Goal: Book appointment/travel/reservation

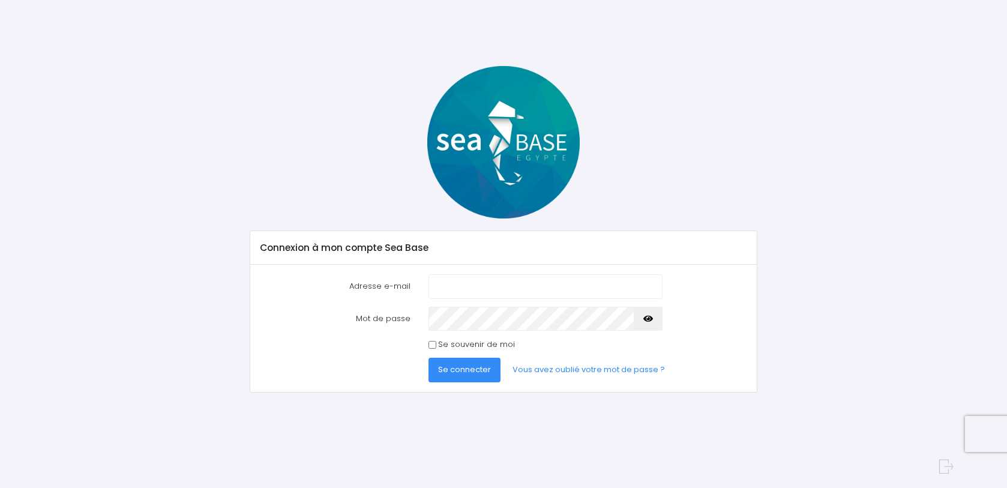
click at [509, 287] on input "Adresse e-mail" at bounding box center [545, 286] width 234 height 24
type input "lvdhaene@gmail.com"
drag, startPoint x: 655, startPoint y: 315, endPoint x: 649, endPoint y: 316, distance: 6.6
click at [655, 315] on button "button" at bounding box center [648, 319] width 29 height 24
click at [469, 366] on span "Se connecter" at bounding box center [464, 369] width 53 height 11
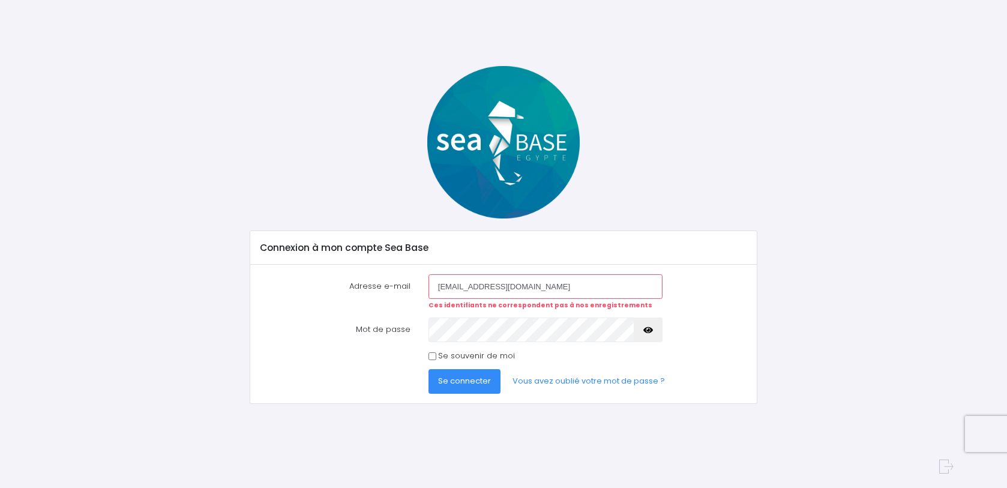
click at [429, 355] on input "Se souvenir de moi" at bounding box center [432, 356] width 8 height 8
checkbox input "true"
click at [461, 383] on span "Se connecter" at bounding box center [464, 380] width 53 height 11
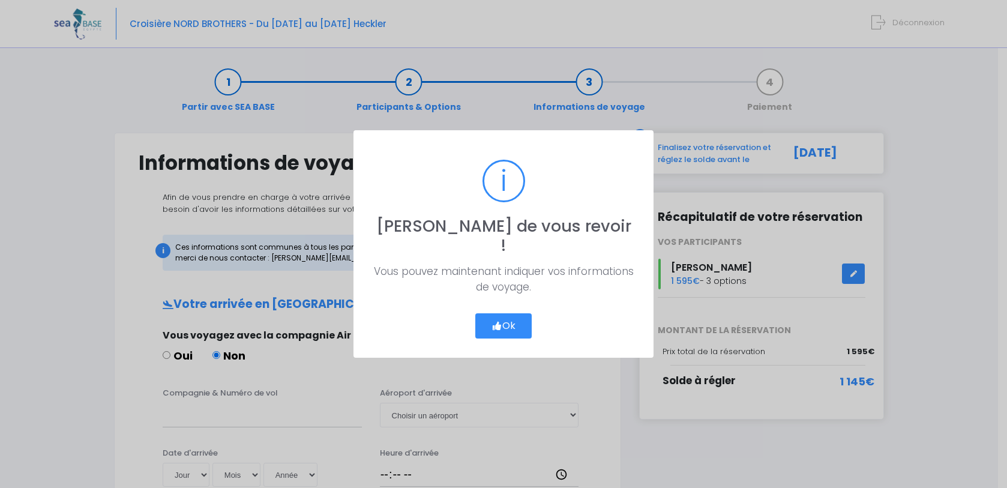
click at [505, 319] on button "Ok" at bounding box center [503, 325] width 56 height 25
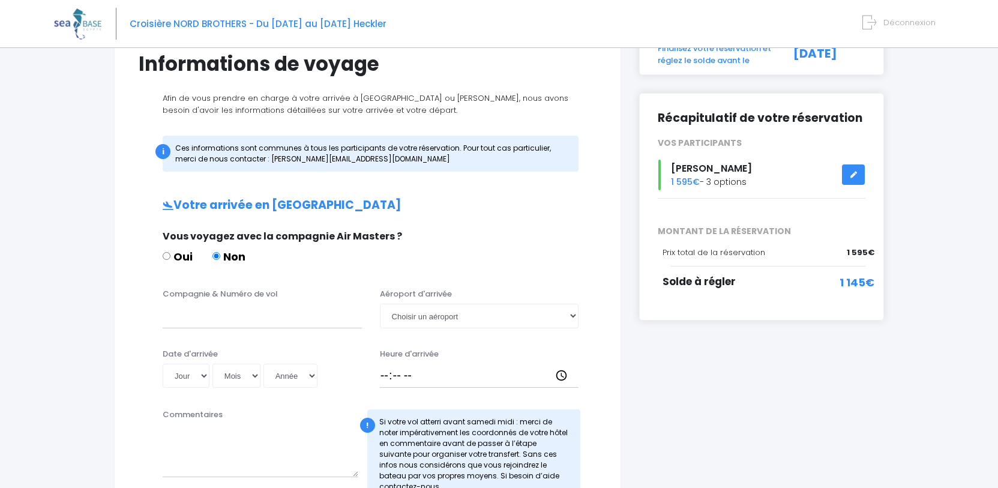
scroll to position [120, 0]
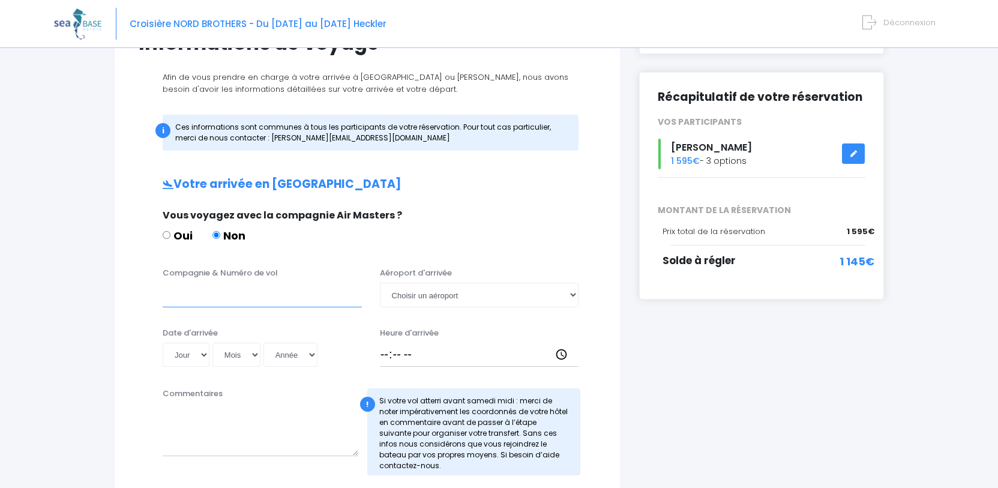
click at [199, 293] on input "Compagnie & Numéro de vol" at bounding box center [262, 295] width 199 height 24
click at [271, 293] on input "easyJet" at bounding box center [262, 295] width 199 height 24
paste input "EJU4793"
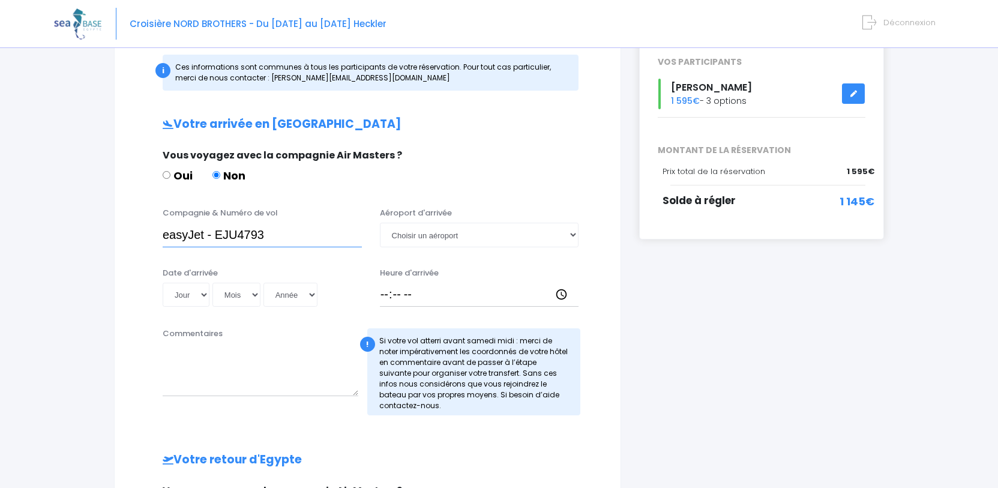
type input "easyJet - EJU4793"
click at [203, 295] on select "Jour 01 02 03 04 05 06 07 08 09 10 11 12 13 14 15 16 17 18 19 20 21 22 23 24 25…" at bounding box center [186, 295] width 47 height 24
select select "01"
click at [163, 283] on select "Jour 01 02 03 04 05 06 07 08 09 10 11 12 13 14 15 16 17 18 19 20 21 22 23 24 25…" at bounding box center [186, 295] width 47 height 24
click at [254, 291] on select "Mois 01 02 03 04 05 06 07 08 09 10 11 12" at bounding box center [236, 295] width 48 height 24
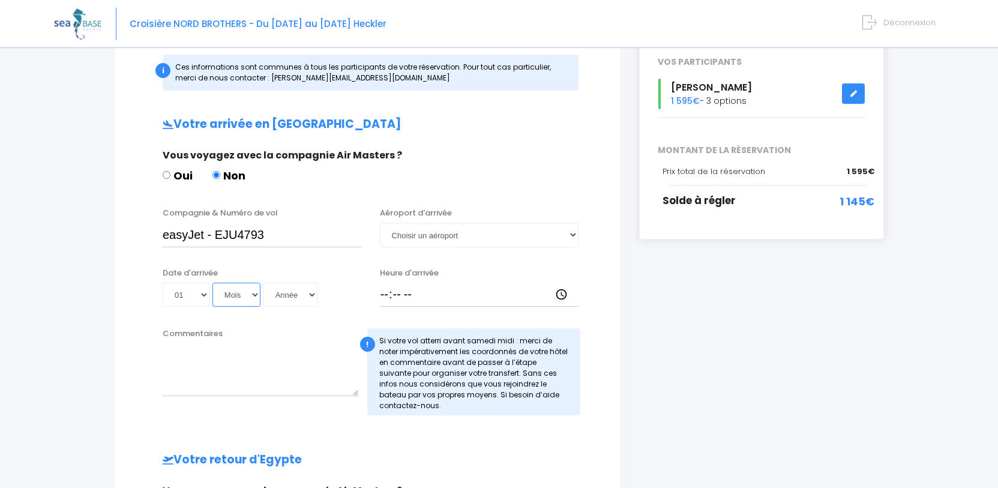
select select "11"
click at [212, 283] on select "Mois 01 02 03 04 05 06 07 08 09 10 11 12" at bounding box center [236, 295] width 48 height 24
click at [307, 294] on select "Année 2045 2044 2043 2042 2041 2040 2039 2038 2037 2036 2035 2034 2033 2032 203…" at bounding box center [290, 295] width 54 height 24
select select "2025"
click at [263, 283] on select "Année 2045 2044 2043 2042 2041 2040 2039 2038 2037 2036 2035 2034 2033 2032 203…" at bounding box center [290, 295] width 54 height 24
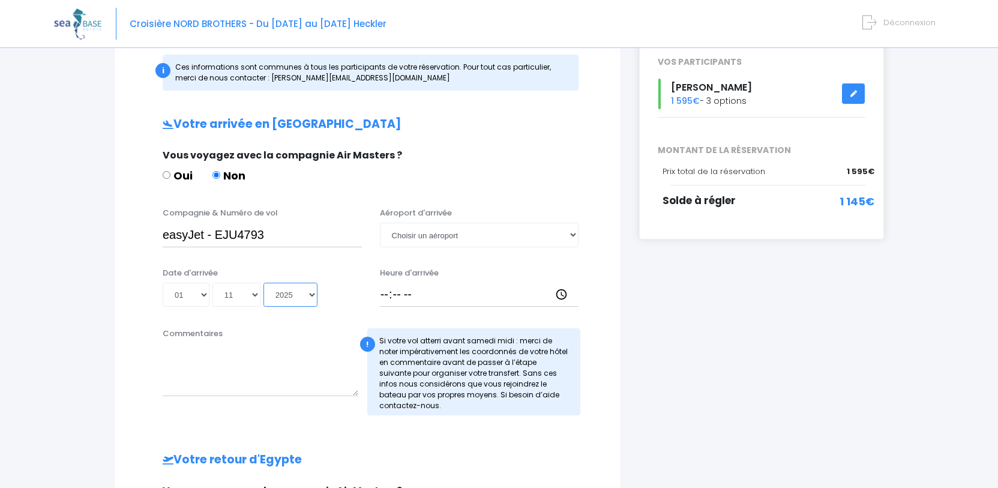
type input "2025-11-01"
click at [443, 239] on select "Choisir un aéroport Hurghada Marsa Alam" at bounding box center [479, 235] width 199 height 24
select select "Hurghada"
click at [380, 223] on select "Choisir un aéroport Hurghada Marsa Alam" at bounding box center [479, 235] width 199 height 24
click at [385, 295] on input "Heure d'arrivée" at bounding box center [479, 295] width 199 height 24
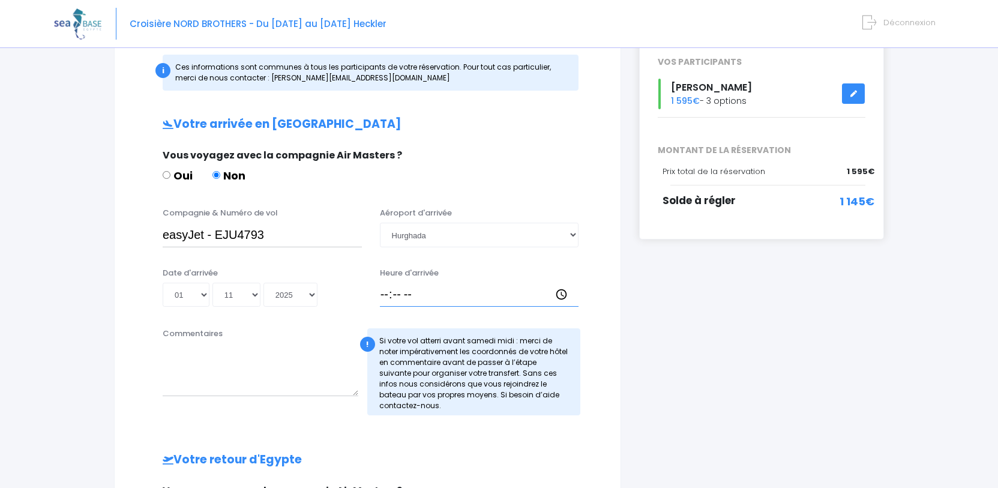
type input "17:00"
click at [244, 388] on textarea "Commentaires" at bounding box center [261, 369] width 196 height 53
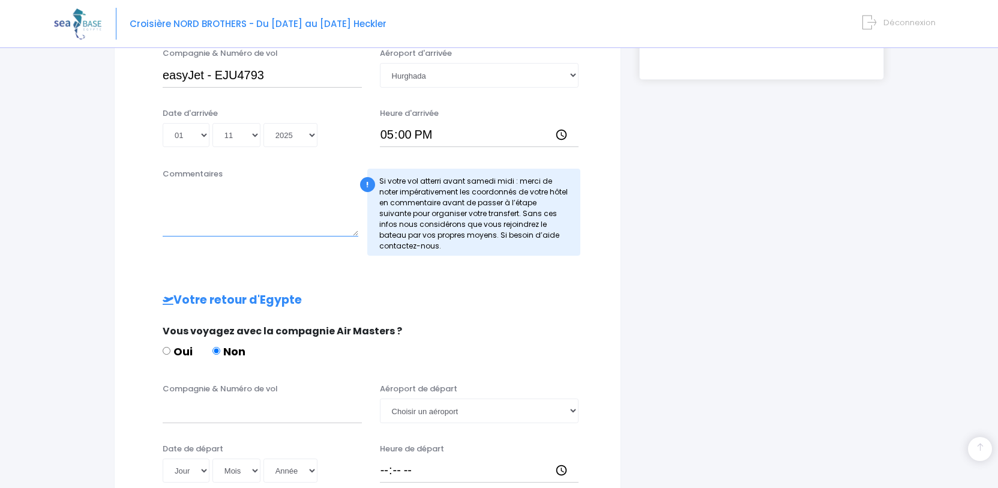
scroll to position [360, 0]
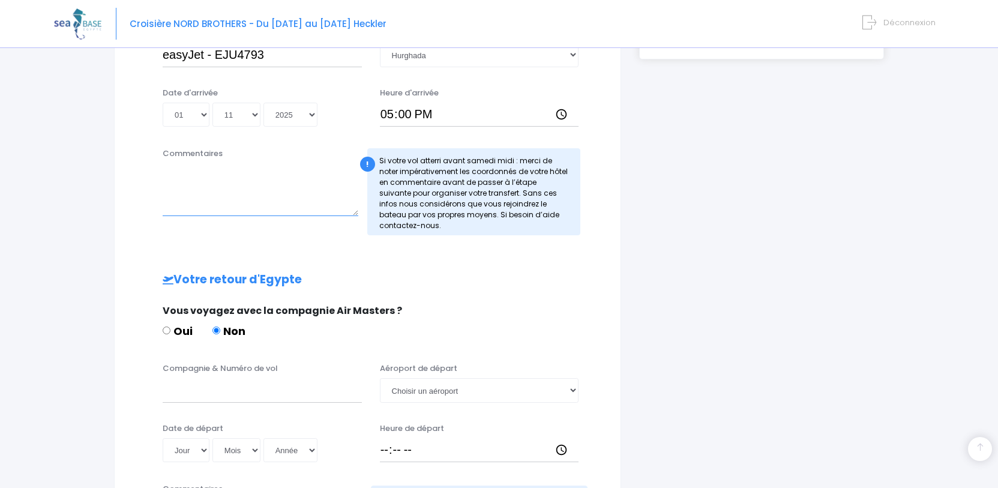
click at [181, 201] on textarea "Commentaires" at bounding box center [261, 189] width 196 height 53
type textarea "Bagage : 1 sac de plongee"
click at [730, 196] on div "i Finalisez votre réservation et réglez le solde avant le 02/09/2025 Récapitula…" at bounding box center [761, 181] width 263 height 817
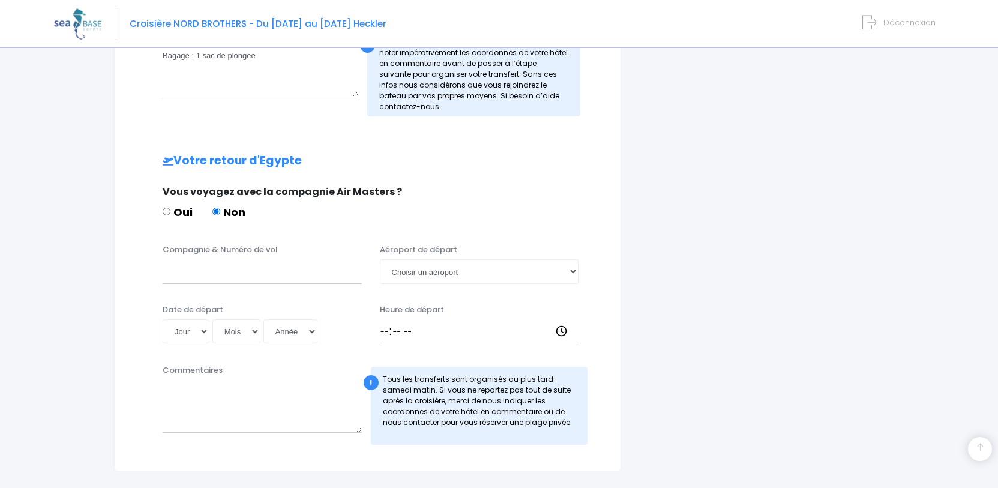
scroll to position [480, 0]
click at [209, 268] on input "Compagnie & Numéro de vol" at bounding box center [262, 270] width 199 height 24
click at [314, 269] on input "easyJet -" at bounding box center [262, 270] width 199 height 24
paste input "EJU4794"
type input "easyJet - EJU4794"
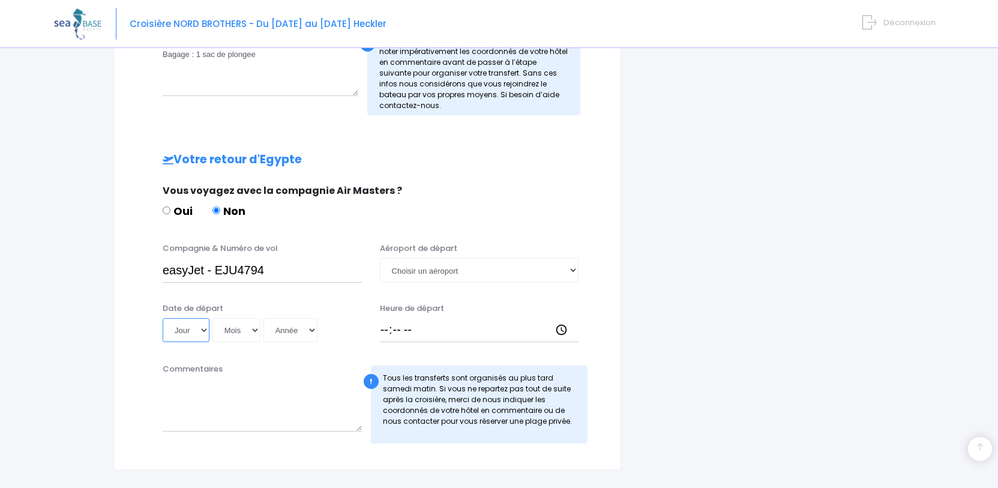
click at [208, 328] on select "Jour 01 02 03 04 05 06 07 08 09 10 11 12 13 14 15 16 17 18 19 20 21 22 23 24 25…" at bounding box center [186, 330] width 47 height 24
select select "08"
click at [163, 318] on select "Jour 01 02 03 04 05 06 07 08 09 10 11 12 13 14 15 16 17 18 19 20 21 22 23 24 25…" at bounding box center [186, 330] width 47 height 24
click at [256, 326] on select "Mois 01 02 03 04 05 06 07 08 09 10 11 12" at bounding box center [236, 330] width 48 height 24
select select "11"
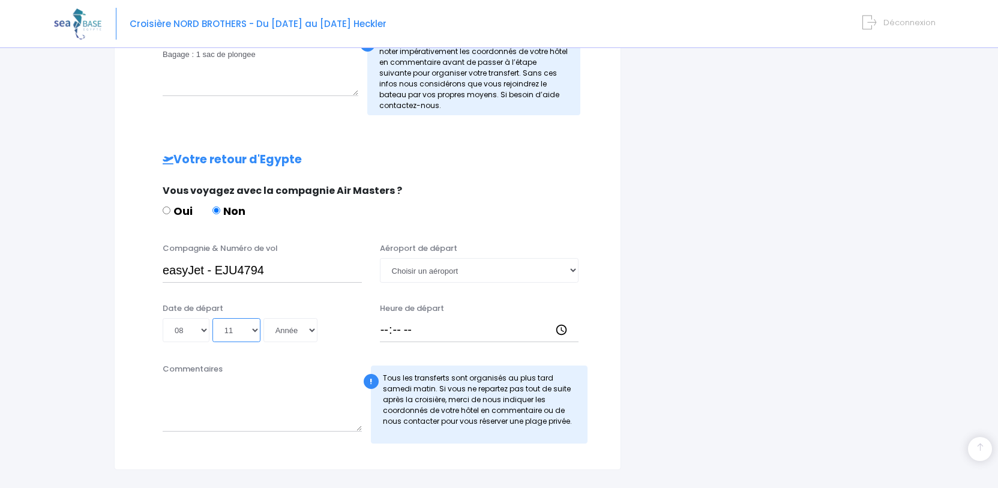
click at [212, 318] on select "Mois 01 02 03 04 05 06 07 08 09 10 11 12" at bounding box center [236, 330] width 48 height 24
click at [312, 325] on select "Année 2045 2044 2043 2042 2041 2040 2039 2038 2037 2036 2035 2034 2033 2032 203…" at bounding box center [290, 330] width 54 height 24
select select "2025"
click at [263, 318] on select "Année 2045 2044 2043 2042 2041 2040 2039 2038 2037 2036 2035 2034 2033 2032 203…" at bounding box center [290, 330] width 54 height 24
type input "2025-11-08"
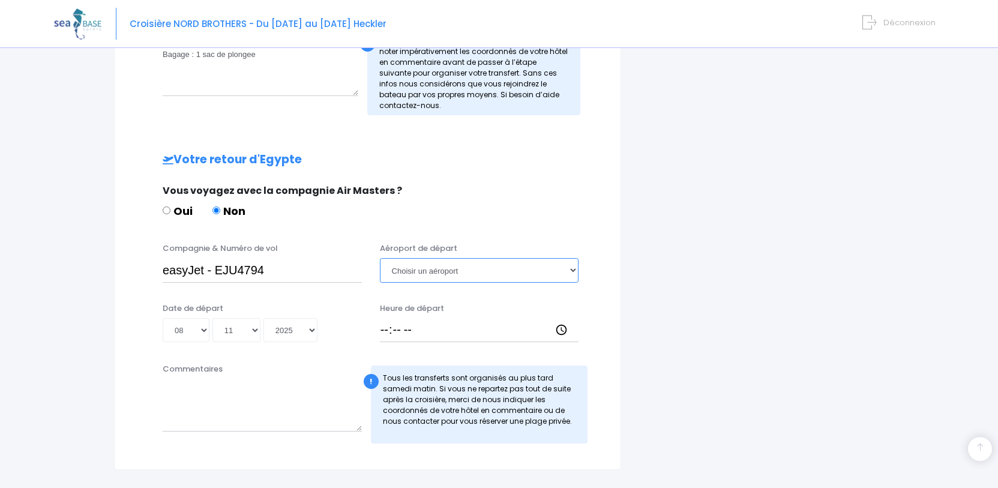
click at [433, 272] on select "Choisir un aéroport Hurghada Marsa Alam" at bounding box center [479, 270] width 199 height 24
select select "Hurghada"
click at [380, 258] on select "Choisir un aéroport Hurghada Marsa Alam" at bounding box center [479, 270] width 199 height 24
click at [386, 333] on input "Heure de départ" at bounding box center [479, 330] width 199 height 24
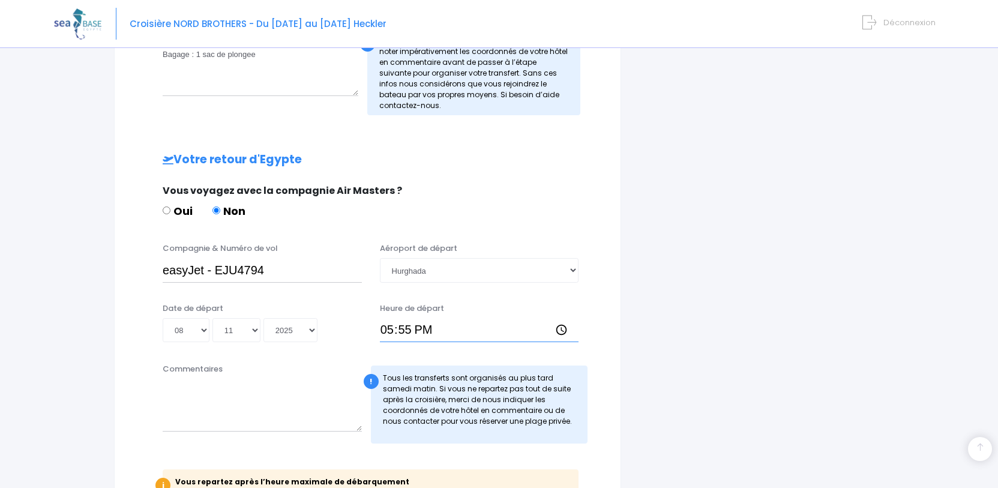
type input "17:50"
drag, startPoint x: 163, startPoint y: 53, endPoint x: 266, endPoint y: 66, distance: 103.4
click at [266, 66] on textarea "Bagage : 1 sac de plongee" at bounding box center [261, 69] width 196 height 53
click at [218, 371] on label "Commentaires" at bounding box center [193, 369] width 60 height 12
click at [218, 379] on textarea "Commentaires" at bounding box center [262, 405] width 199 height 53
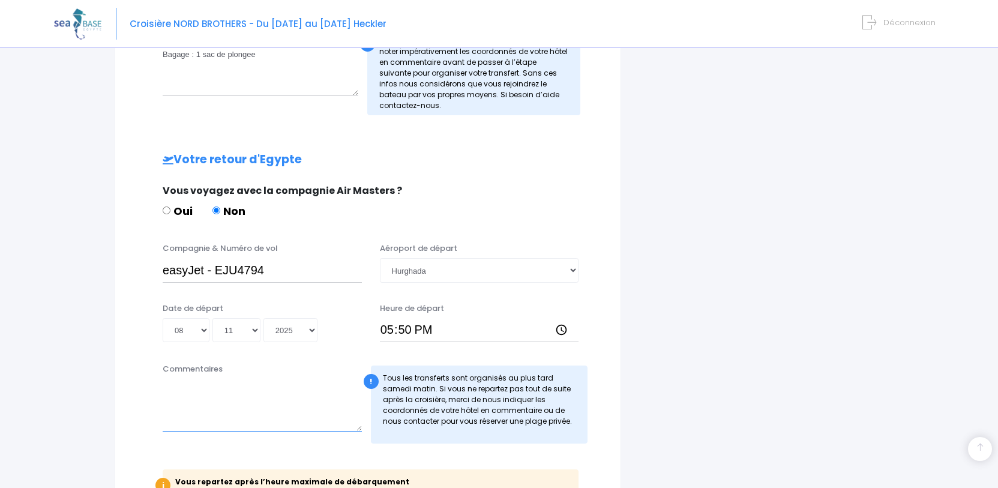
paste textarea "Bagage : 1 sac de plongee"
type textarea "Bagage : 1 sac de plongee"
click at [723, 254] on div "i Finalisez votre réservation et réglez le solde avant le 02/09/2025 Récapitula…" at bounding box center [761, 98] width 263 height 890
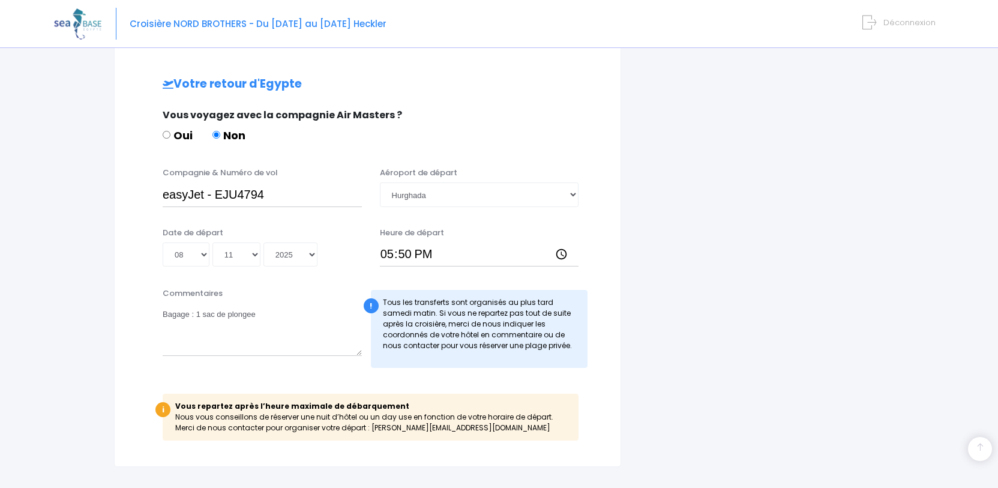
scroll to position [600, 0]
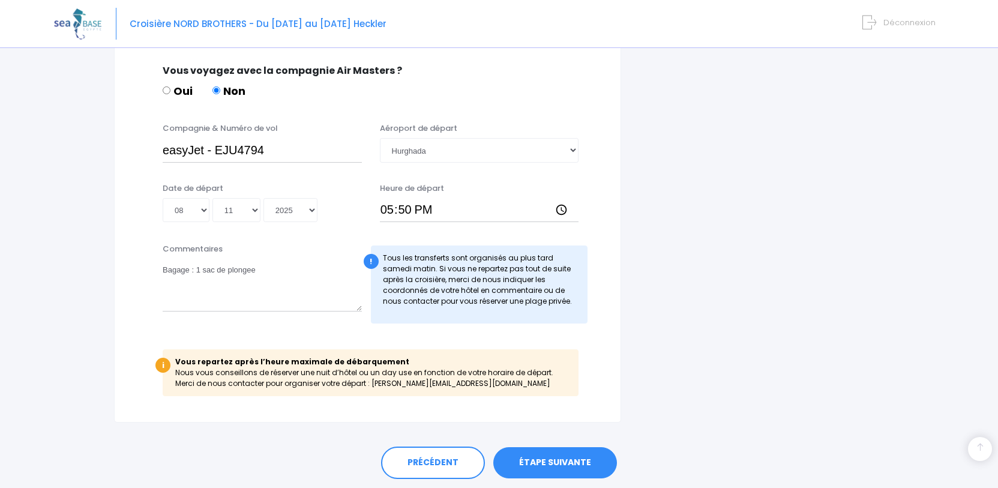
click at [546, 461] on link "ÉTAPE SUIVANTE" at bounding box center [555, 462] width 124 height 31
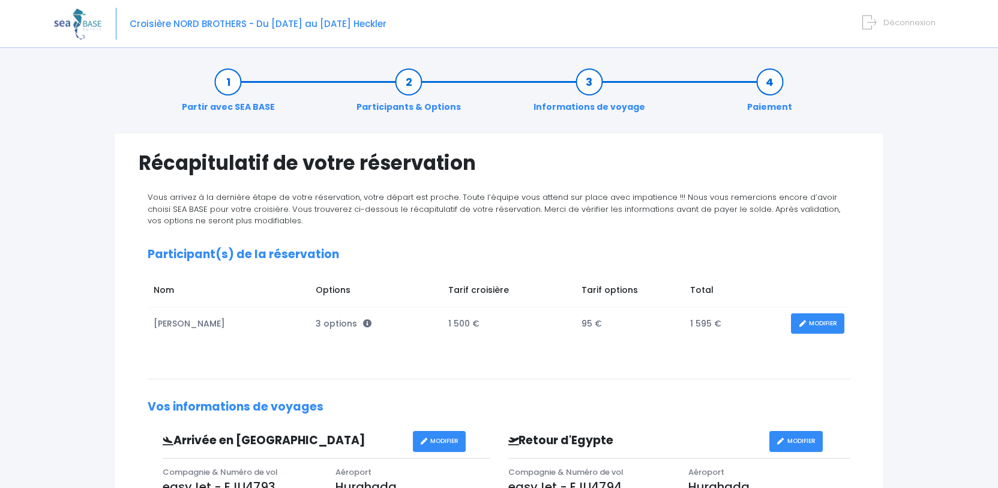
scroll to position [60, 0]
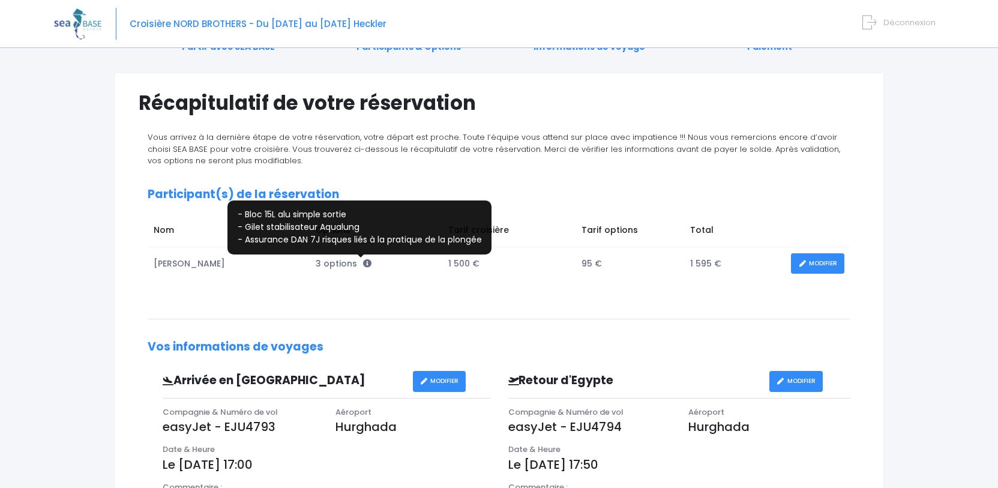
click at [363, 265] on icon at bounding box center [367, 263] width 8 height 8
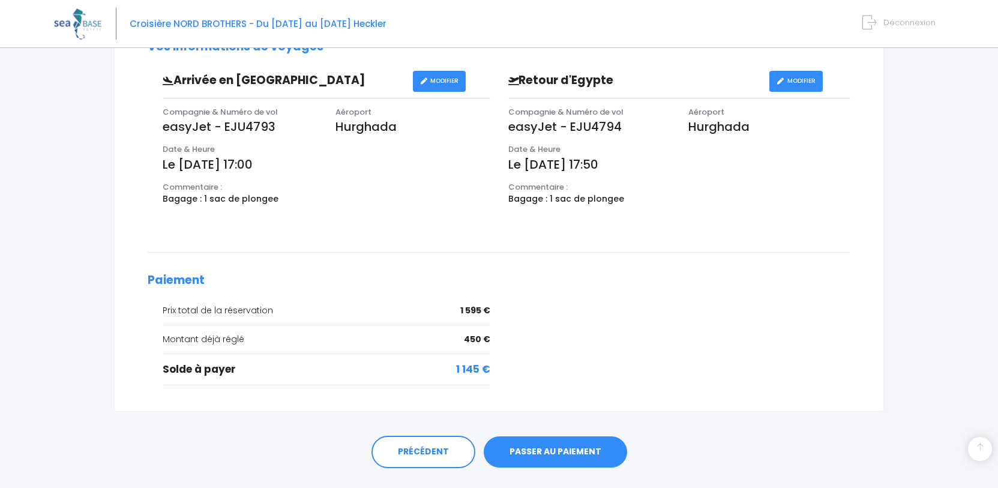
scroll to position [388, 0]
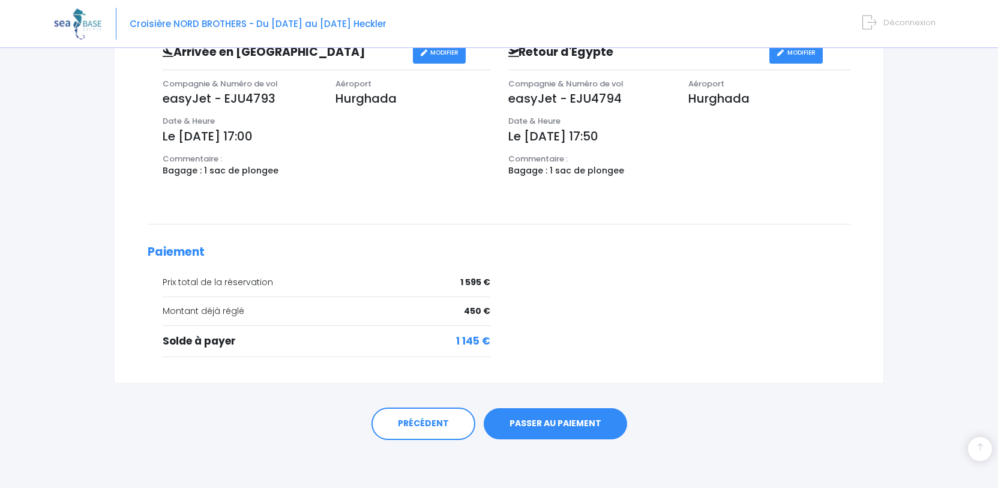
click at [581, 419] on link "PASSER AU PAIEMENT" at bounding box center [555, 423] width 143 height 31
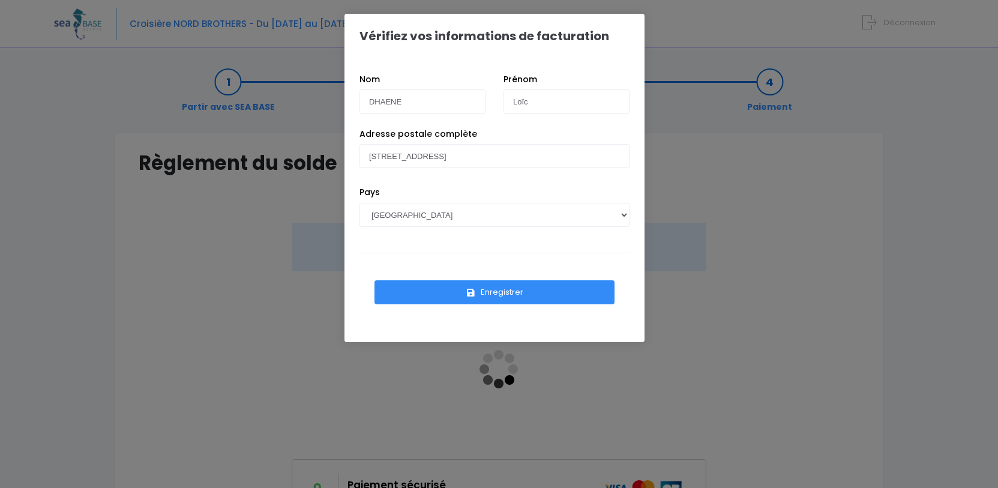
click at [493, 293] on button "Enregistrer" at bounding box center [494, 292] width 240 height 24
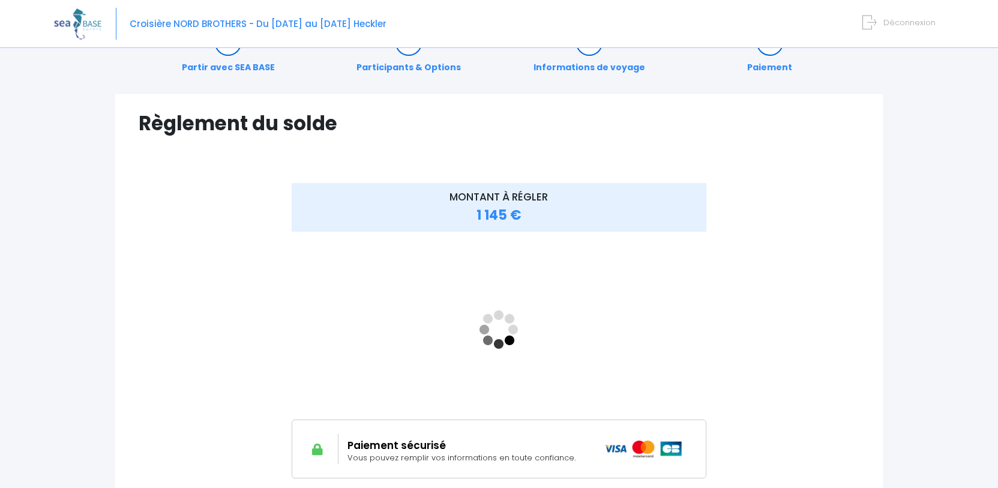
scroll to position [60, 0]
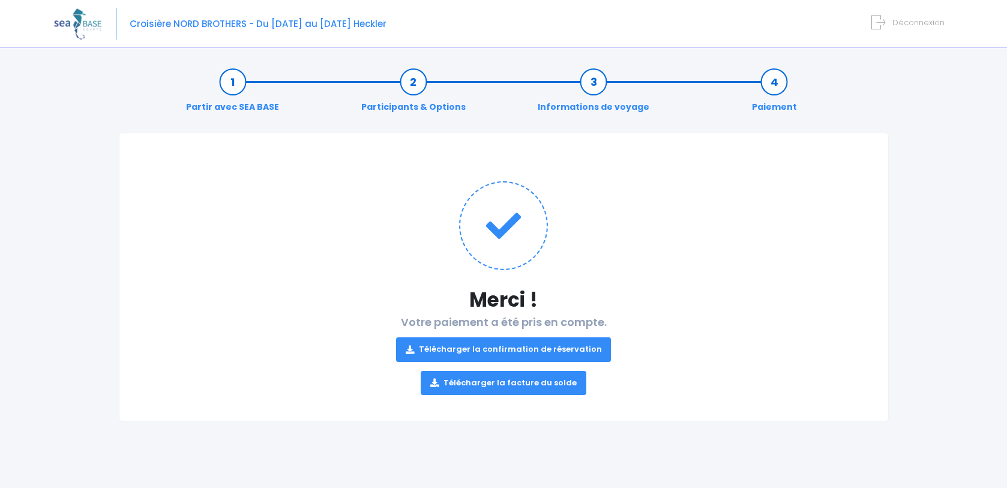
click at [473, 350] on link "Télécharger la confirmation de réservation" at bounding box center [503, 349] width 215 height 24
click at [959, 152] on div "Notre plateforme de réservation n'est pas compatible avec votre appareil. Veuil…" at bounding box center [503, 244] width 1007 height 488
click at [498, 379] on link "Télécharger la facture du solde" at bounding box center [504, 383] width 166 height 24
click at [935, 115] on div "Partir avec SEA BASE Participants & Options Informations de voyage Paiement Mer…" at bounding box center [503, 272] width 899 height 432
click at [934, 85] on div "Partir avec SEA BASE Participants & Options Informations de voyage Paiement Mer…" at bounding box center [503, 272] width 899 height 432
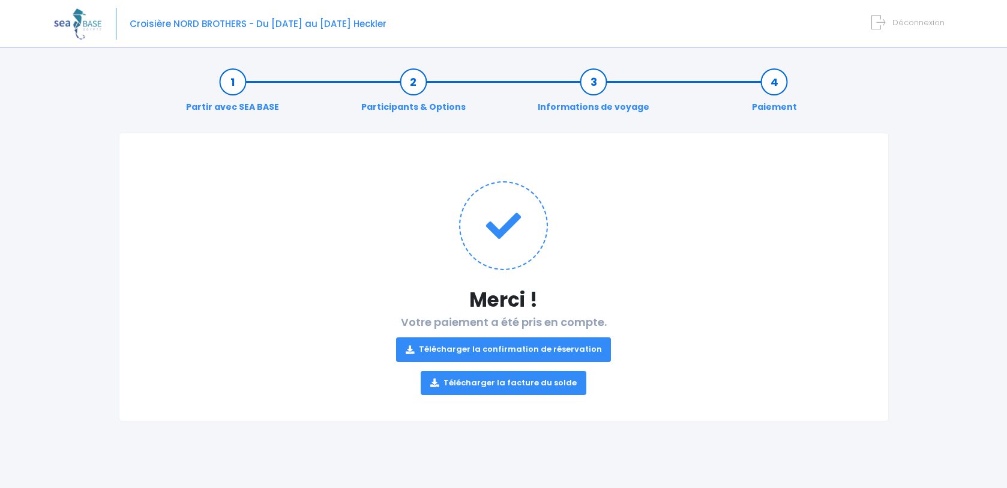
click at [176, 140] on div "Merci ! Votre paiement a été pris en compte. Télécharger la confirmation de rés…" at bounding box center [504, 277] width 770 height 289
click at [898, 190] on div "Partir avec SEA BASE Participants & Options Informations de voyage Paiement Mer…" at bounding box center [503, 272] width 899 height 432
click at [260, 23] on span "Croisière NORD BROTHERS - Du [DATE] au [DATE] Heckler" at bounding box center [258, 23] width 257 height 13
click at [895, 25] on span "Déconnexion" at bounding box center [918, 22] width 52 height 11
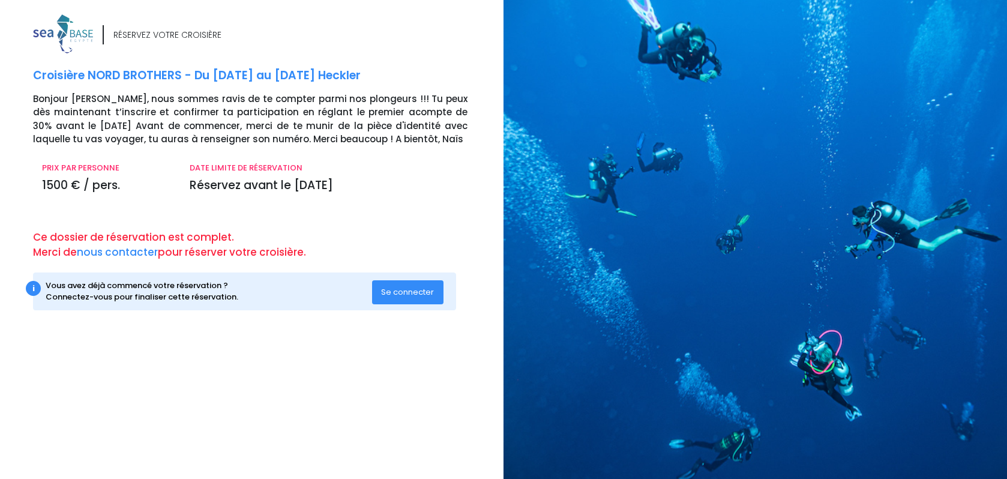
click at [198, 392] on div "RÉSERVEZ VOTRE CROISIÈRE Croisière NORD BROTHERS - Du [DATE] au [DATE] Heckler …" at bounding box center [247, 243] width 512 height 458
